Goal: Find contact information: Find contact information

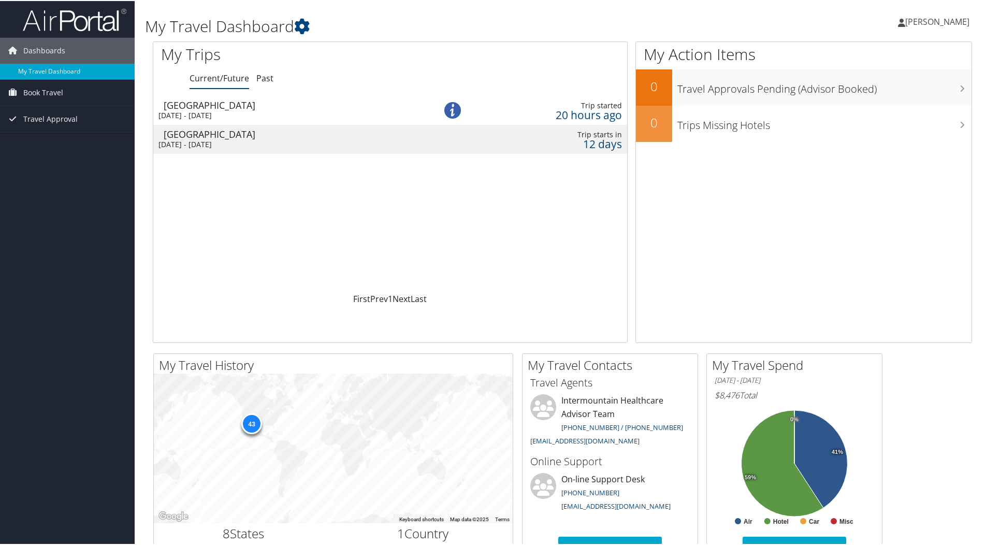
click at [85, 277] on div "Dashboards My Travel Dashboard Book Travel Approval Request (Beta) Book/Manage …" at bounding box center [495, 391] width 990 height 782
click at [231, 110] on div "Sun 7 Sep 2025 - Wed 17 Sep 2025" at bounding box center [286, 114] width 256 height 9
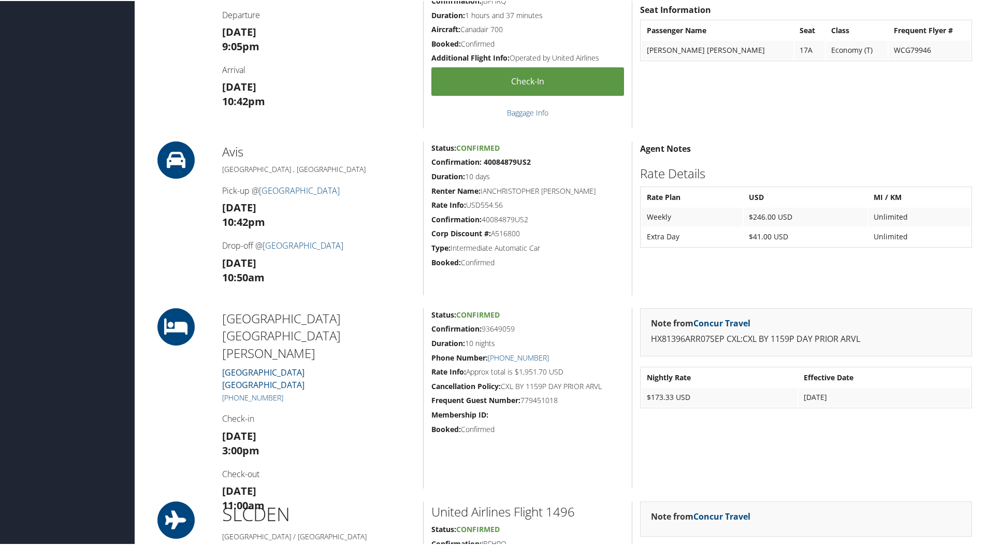
scroll to position [621, 0]
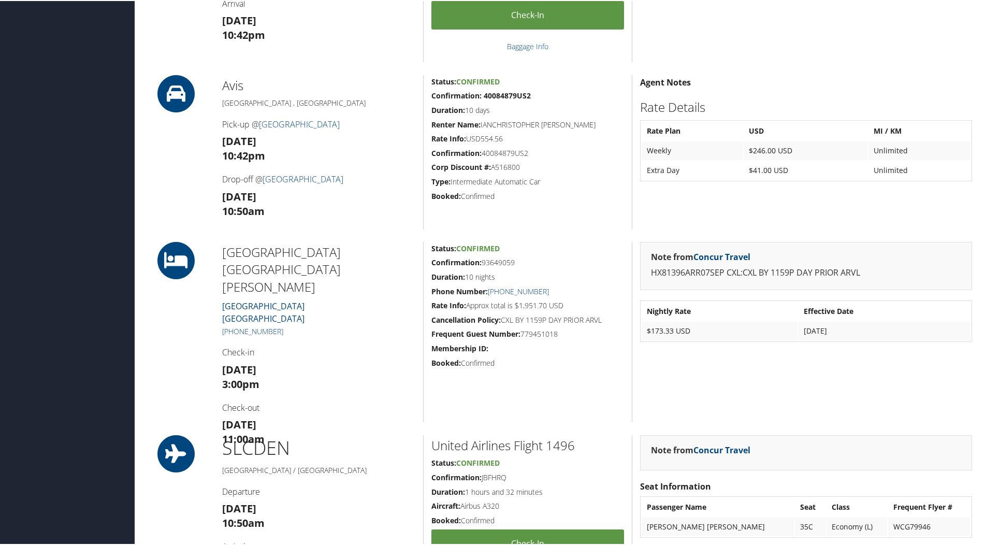
click at [728, 369] on div "Note from Concur Travel HX81396ARR07SEP CXL:CXL BY 1159P DAY PRIOR ARVL Nightly…" at bounding box center [806, 331] width 348 height 180
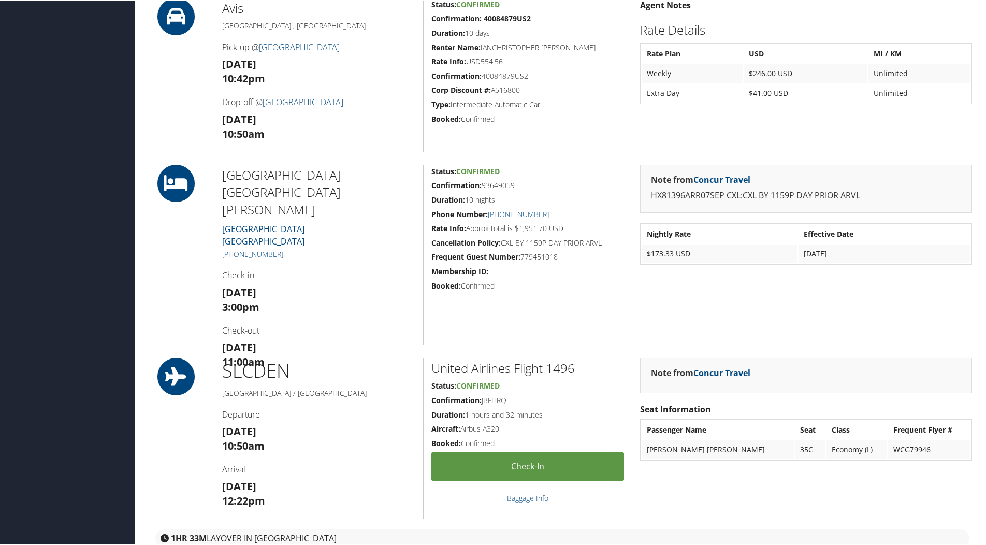
scroll to position [653, 0]
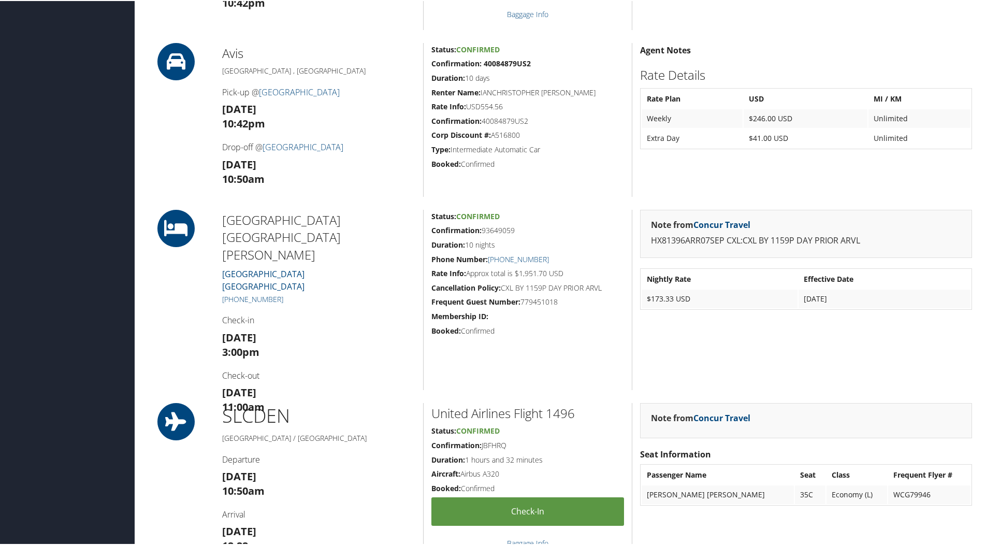
click at [735, 241] on p "HX81396ARR07SEP CXL:CXL BY 1159P DAY PRIOR ARVL" at bounding box center [806, 239] width 310 height 13
click at [723, 224] on link "Concur Travel" at bounding box center [721, 223] width 57 height 11
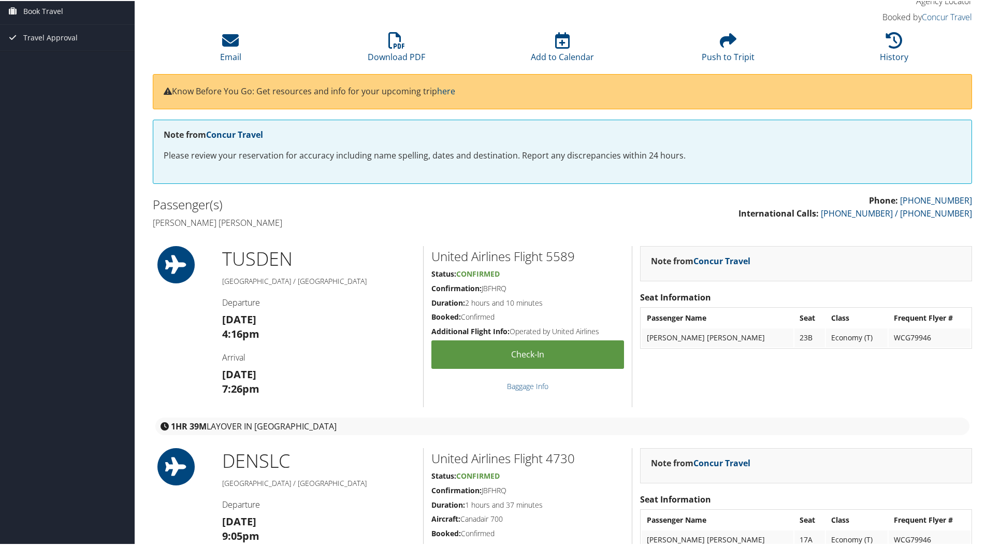
scroll to position [0, 0]
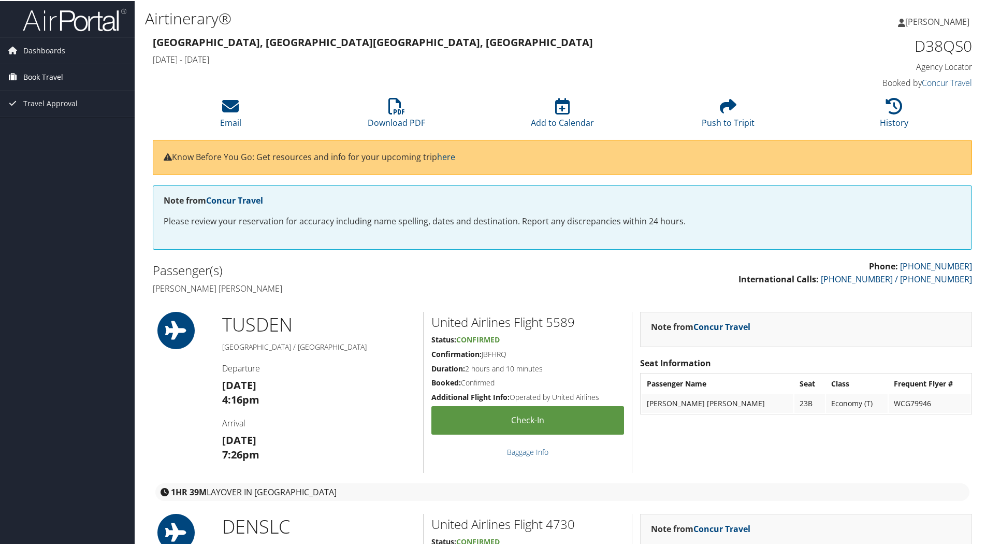
click at [59, 80] on span "Book Travel" at bounding box center [43, 76] width 40 height 26
click at [936, 84] on link "Concur Travel" at bounding box center [947, 81] width 50 height 11
click at [229, 203] on link "Concur Travel" at bounding box center [234, 199] width 57 height 11
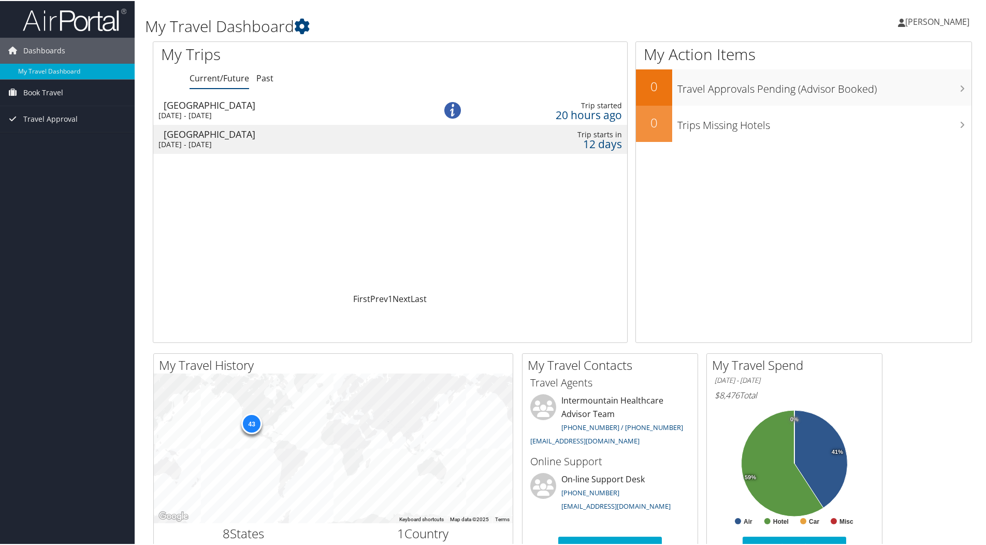
click at [78, 258] on div "Dashboards My Travel Dashboard Book Travel Approval Request (Beta) Book/Manage …" at bounding box center [495, 391] width 990 height 782
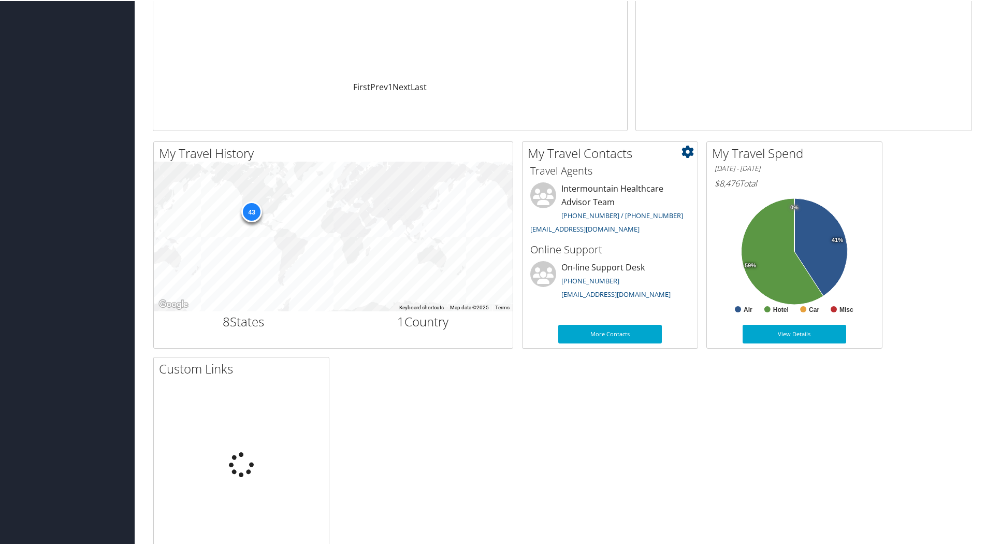
scroll to position [248, 0]
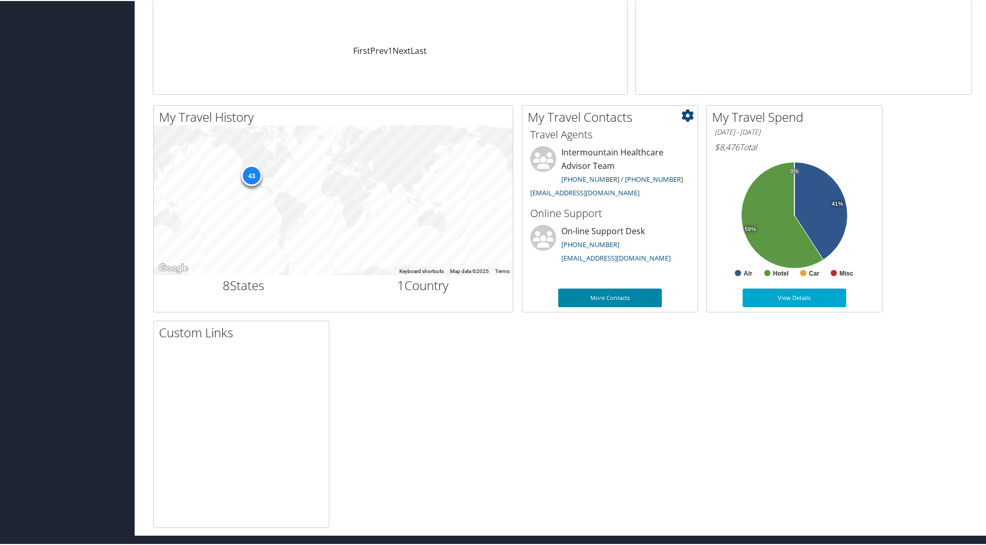
click at [603, 299] on link "More Contacts" at bounding box center [610, 296] width 104 height 19
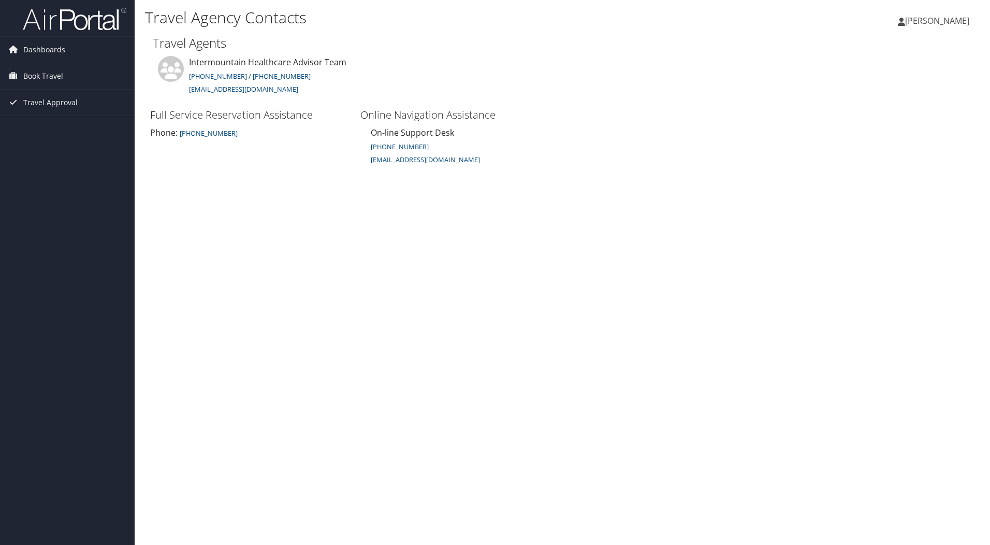
click at [944, 24] on span "[PERSON_NAME]" at bounding box center [937, 20] width 64 height 11
click at [911, 74] on link "Travel Agency Contacts" at bounding box center [910, 75] width 115 height 18
click at [215, 193] on div "Travel Agency Contacts [PERSON_NAME] [PERSON_NAME] My Settings Travel Agency Co…" at bounding box center [562, 272] width 855 height 545
click at [63, 16] on img at bounding box center [75, 19] width 104 height 24
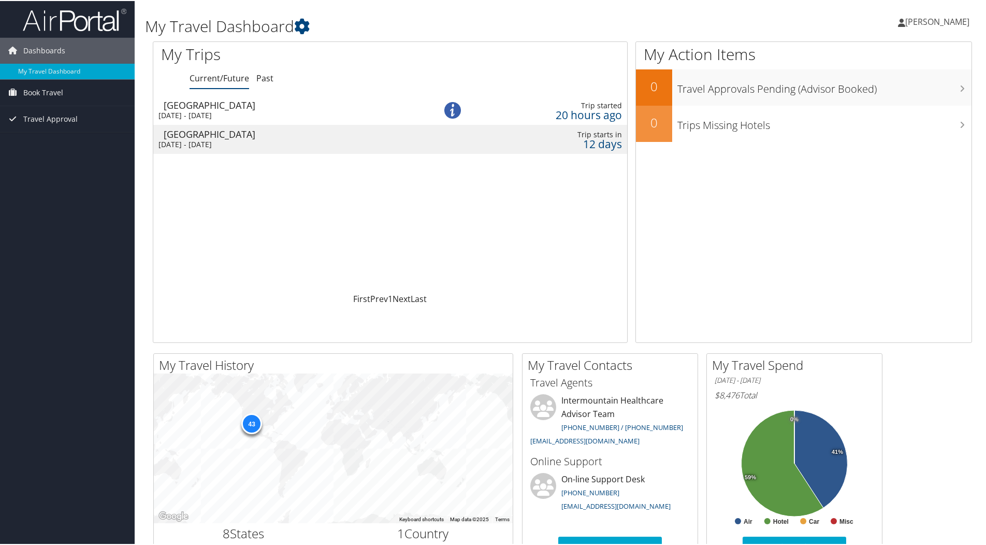
click at [69, 238] on div "Dashboards My Travel Dashboard Book Travel Approval Request (Beta) Book/Manage …" at bounding box center [495, 391] width 990 height 782
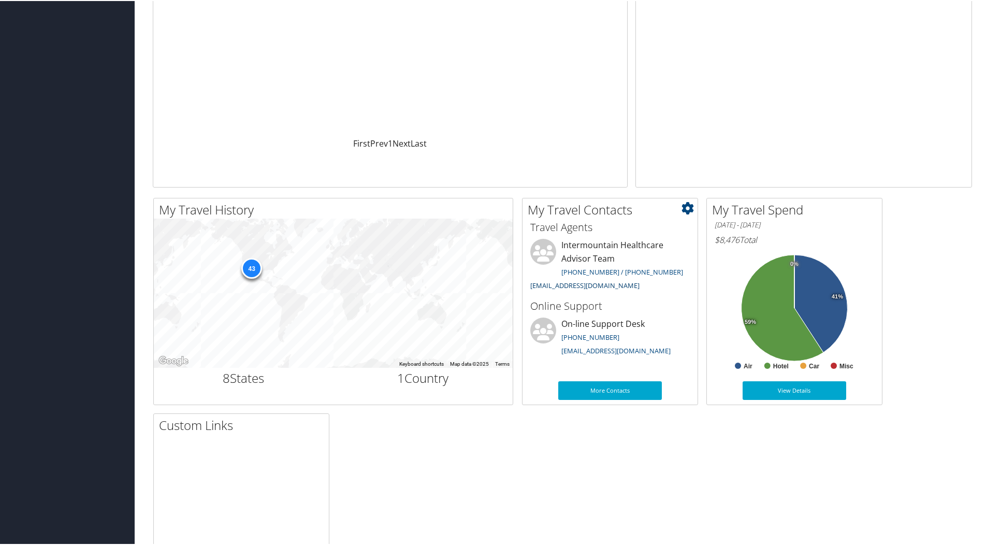
click at [598, 285] on link "intermountain@cbtravel.com" at bounding box center [584, 284] width 109 height 9
drag, startPoint x: 627, startPoint y: 285, endPoint x: 529, endPoint y: 288, distance: 97.4
click at [529, 288] on li "Intermountain Healthcare Advisor Team 801-327-7675 / 801-327-7727 intermountain…" at bounding box center [610, 265] width 170 height 55
copy link "[EMAIL_ADDRESS][DOMAIN_NAME]"
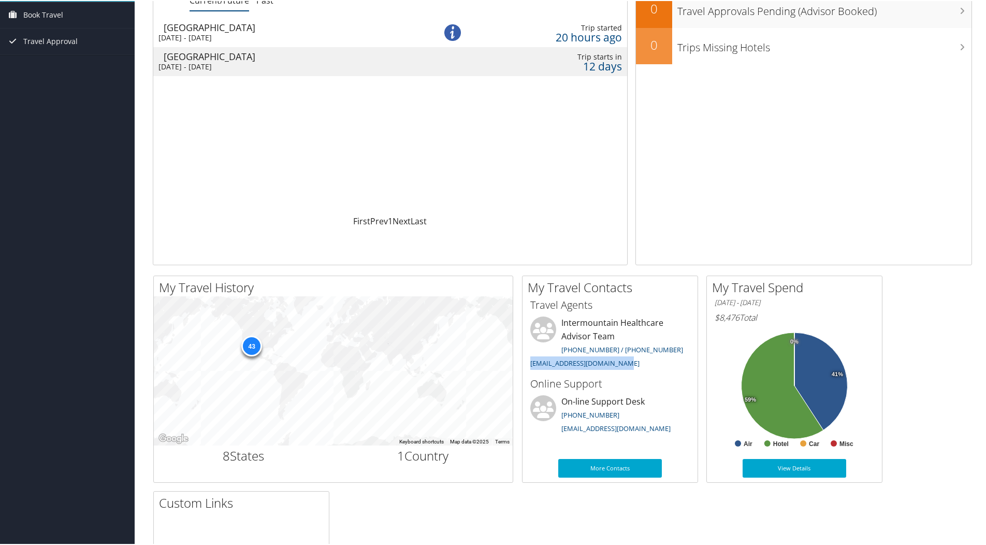
scroll to position [0, 0]
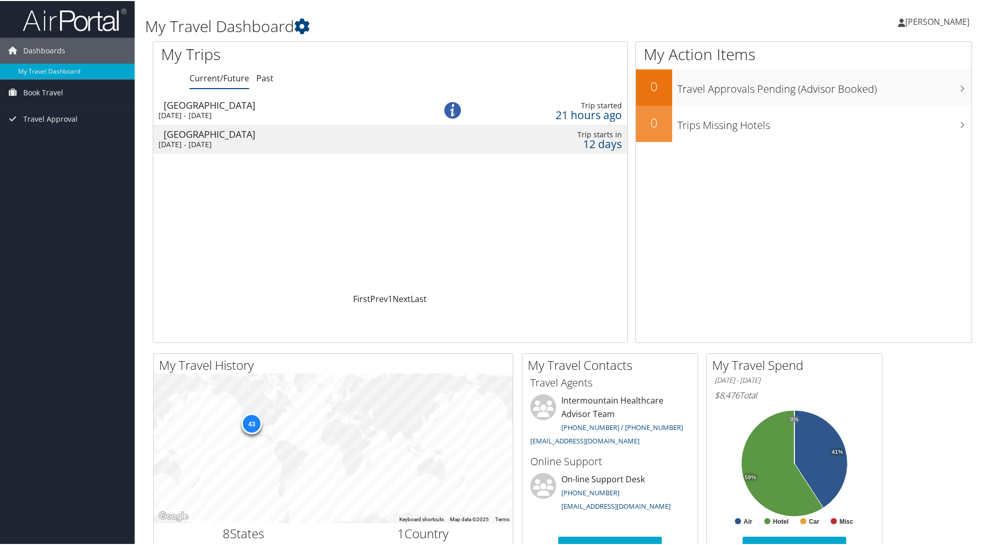
click at [512, 142] on div "12 days" at bounding box center [552, 142] width 139 height 9
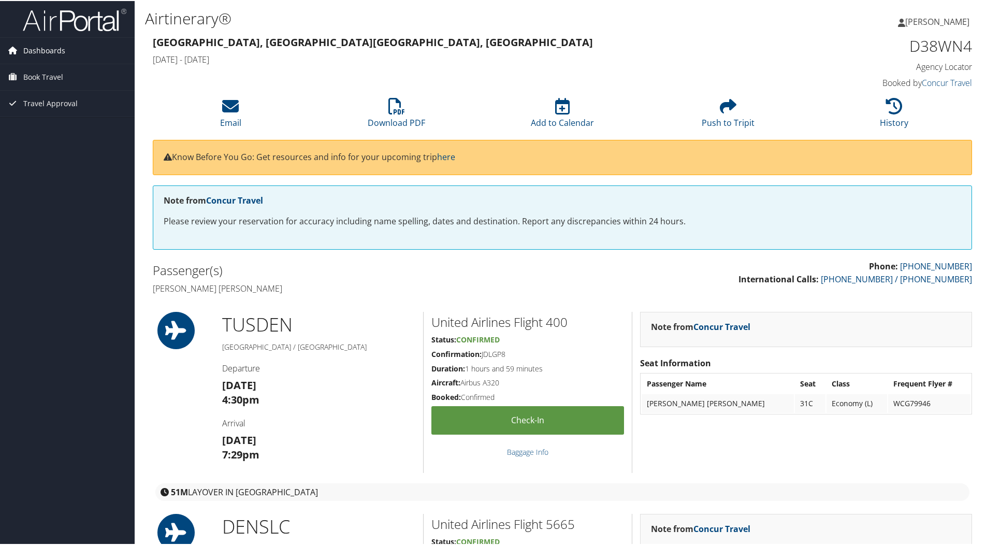
click at [59, 43] on span "Dashboards" at bounding box center [44, 50] width 42 height 26
click at [68, 26] on img at bounding box center [75, 19] width 104 height 24
